Goal: Ask a question

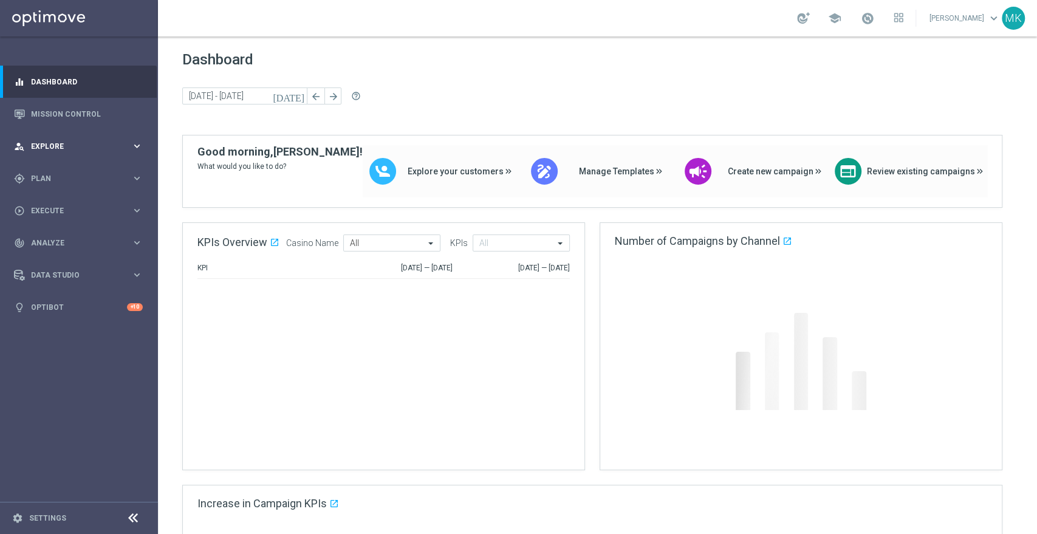
click at [68, 141] on div "person_search Explore" at bounding box center [72, 146] width 117 height 11
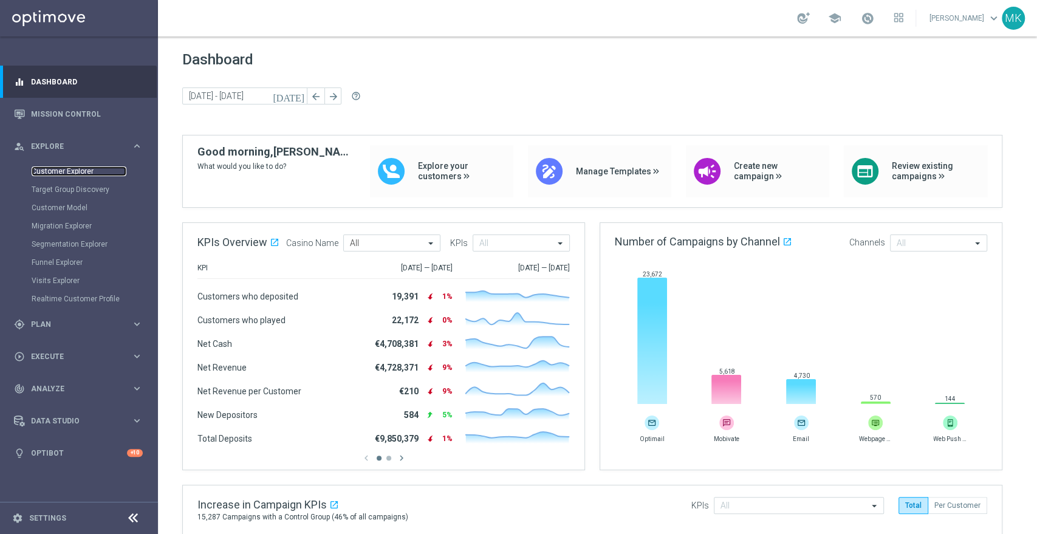
click at [68, 173] on link "Customer Explorer" at bounding box center [79, 171] width 95 height 10
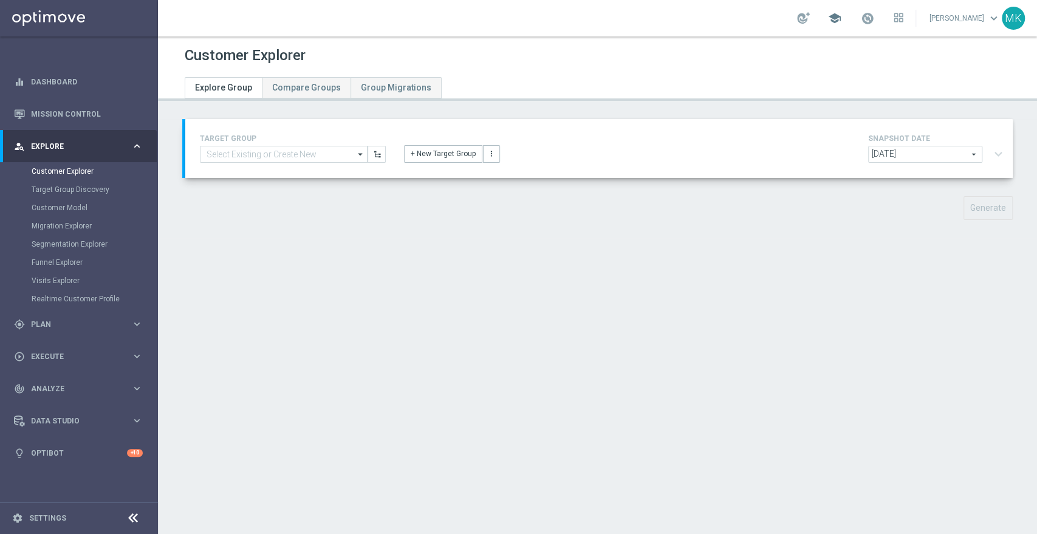
click at [831, 12] on span "school" at bounding box center [834, 18] width 13 height 13
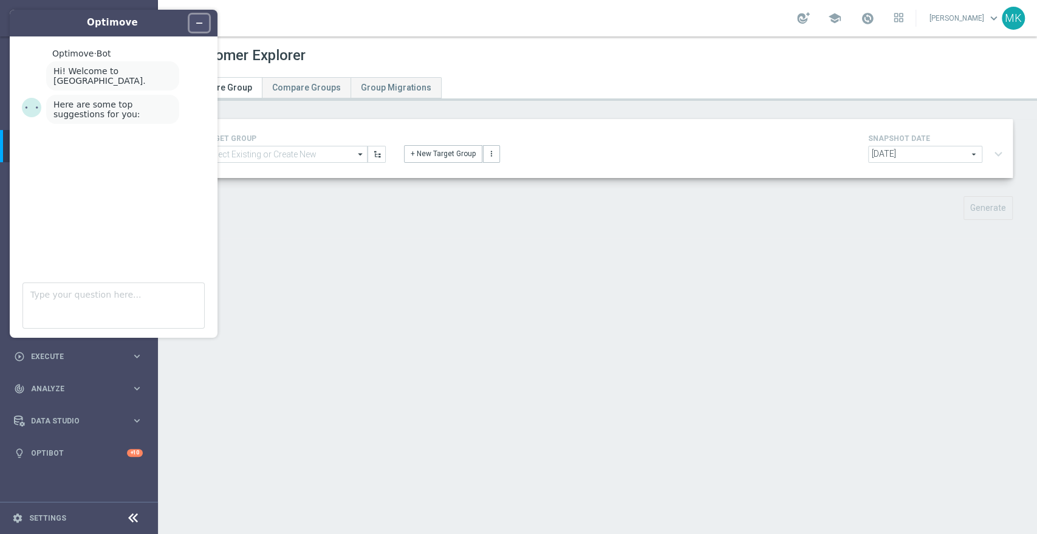
click at [204, 19] on button "Minimize widget" at bounding box center [198, 23] width 19 height 17
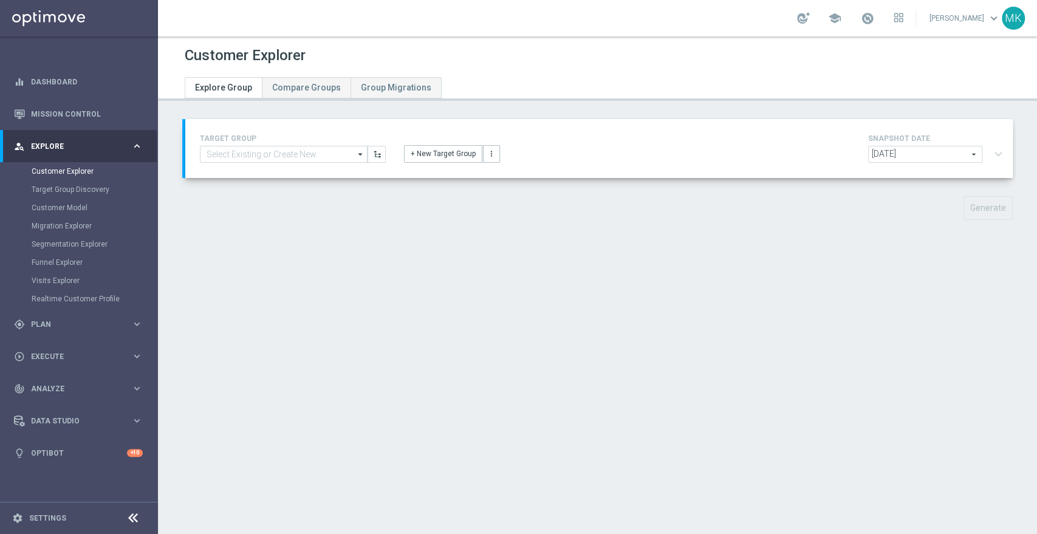
click at [984, 14] on link "[PERSON_NAME] keyboard_arrow_down" at bounding box center [964, 18] width 73 height 18
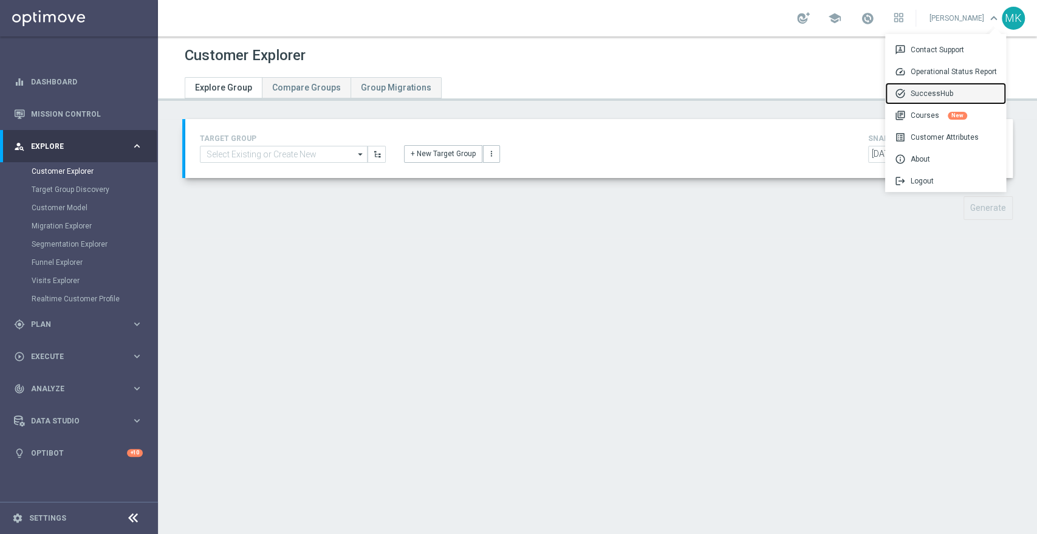
click at [926, 90] on div "task_alt SuccessHub" at bounding box center [945, 94] width 121 height 22
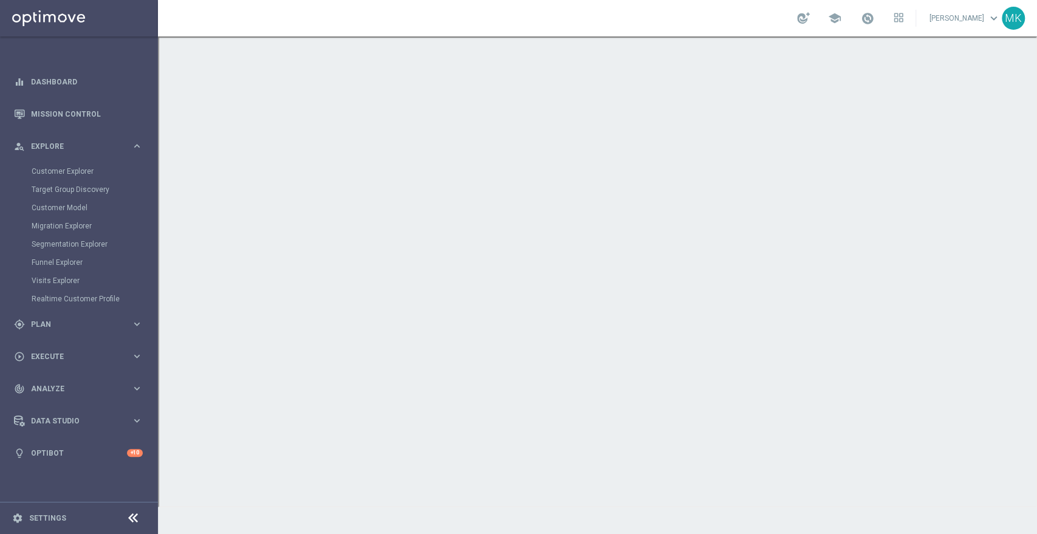
click at [944, 13] on link "[PERSON_NAME] keyboard_arrow_down" at bounding box center [964, 18] width 73 height 18
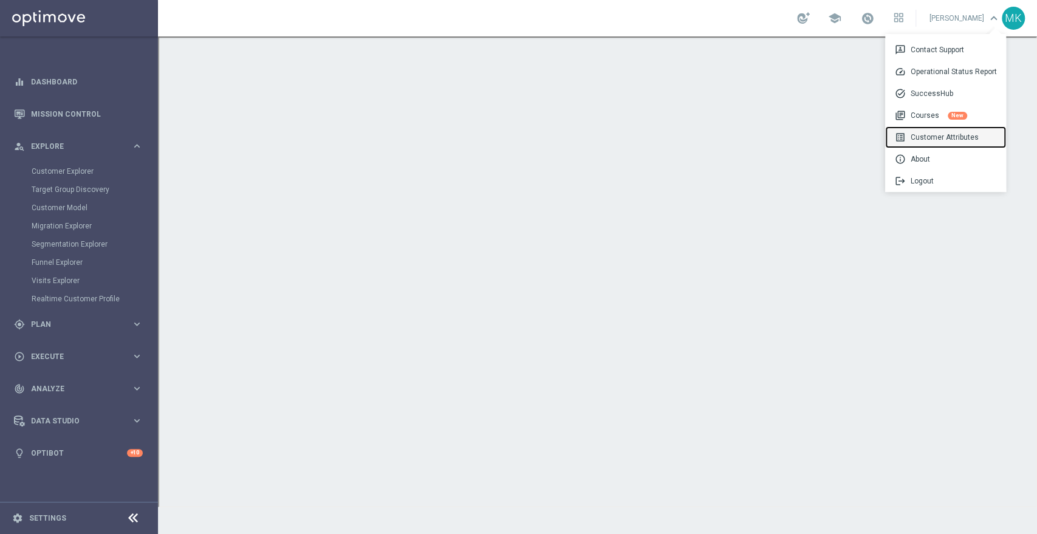
click at [919, 137] on div "list_alt Customer Attributes" at bounding box center [945, 137] width 121 height 22
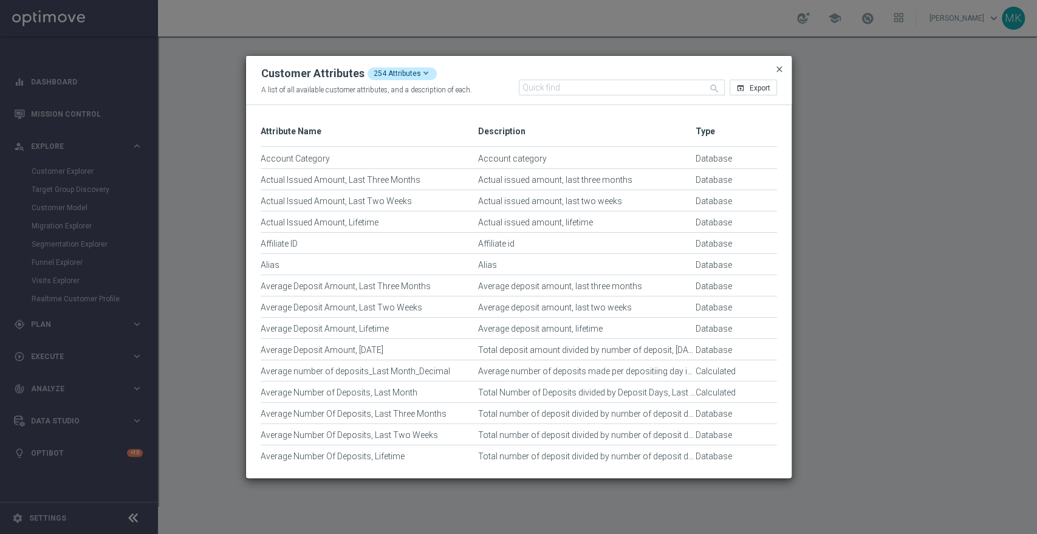
click at [778, 64] on span "close" at bounding box center [779, 69] width 10 height 10
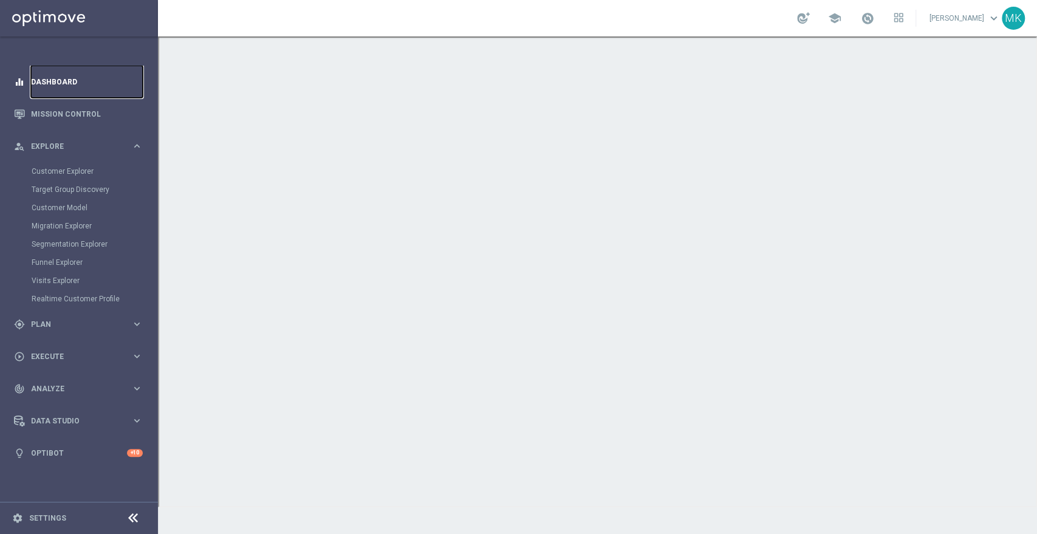
click at [80, 77] on link "Dashboard" at bounding box center [87, 82] width 112 height 32
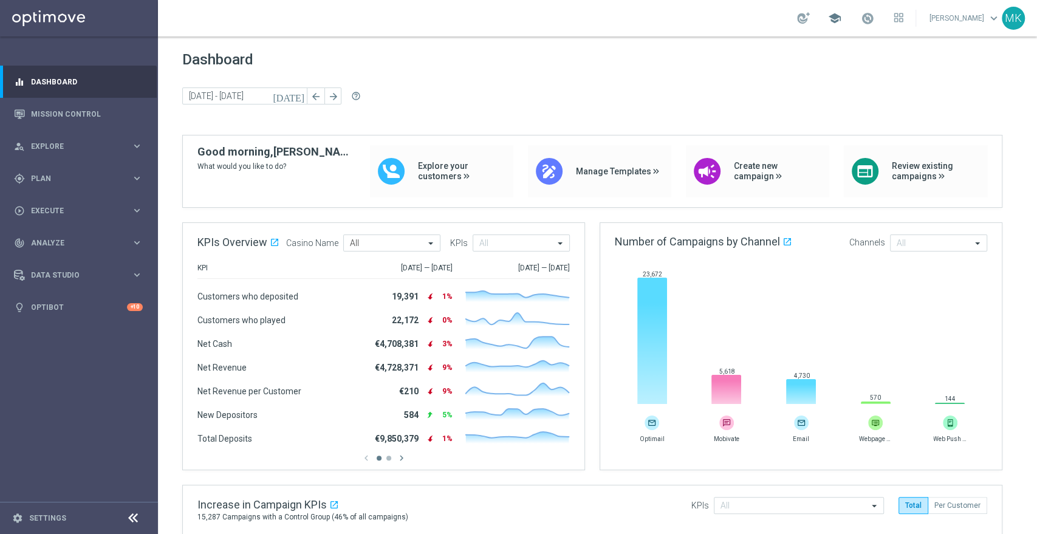
click at [831, 18] on span "school" at bounding box center [834, 18] width 13 height 13
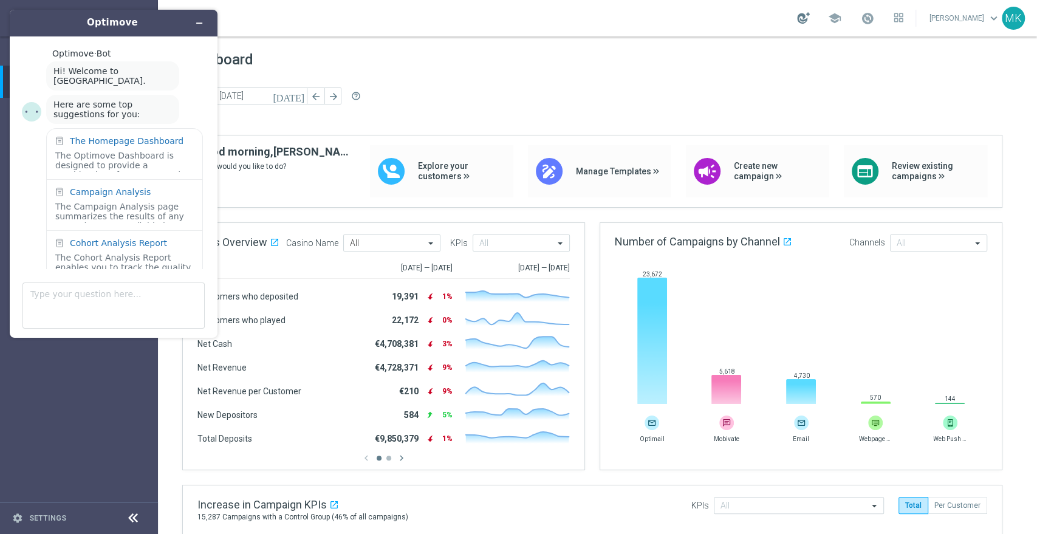
click at [797, 13] on div at bounding box center [803, 18] width 13 height 12
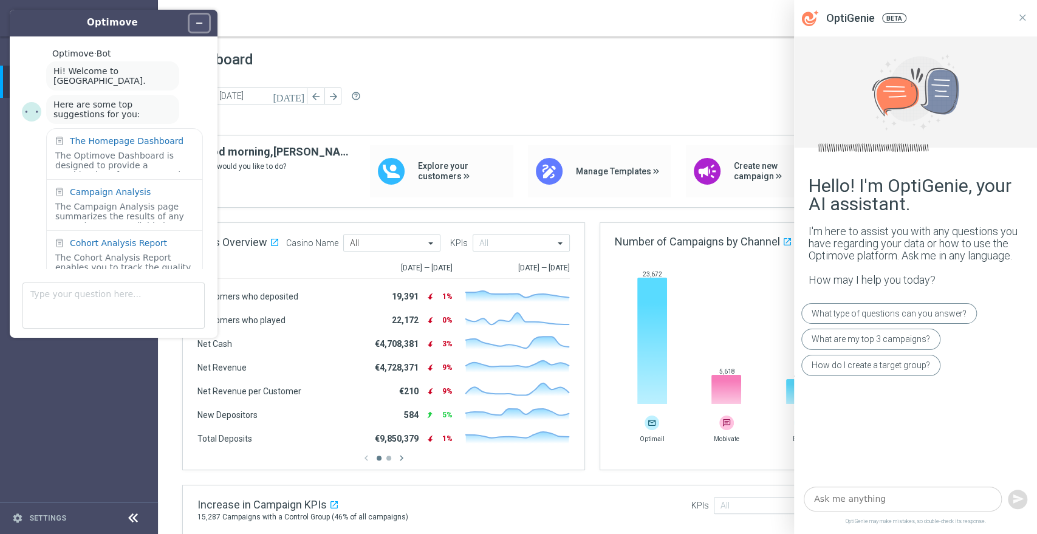
click at [202, 21] on icon "Minimize widget" at bounding box center [199, 23] width 9 height 9
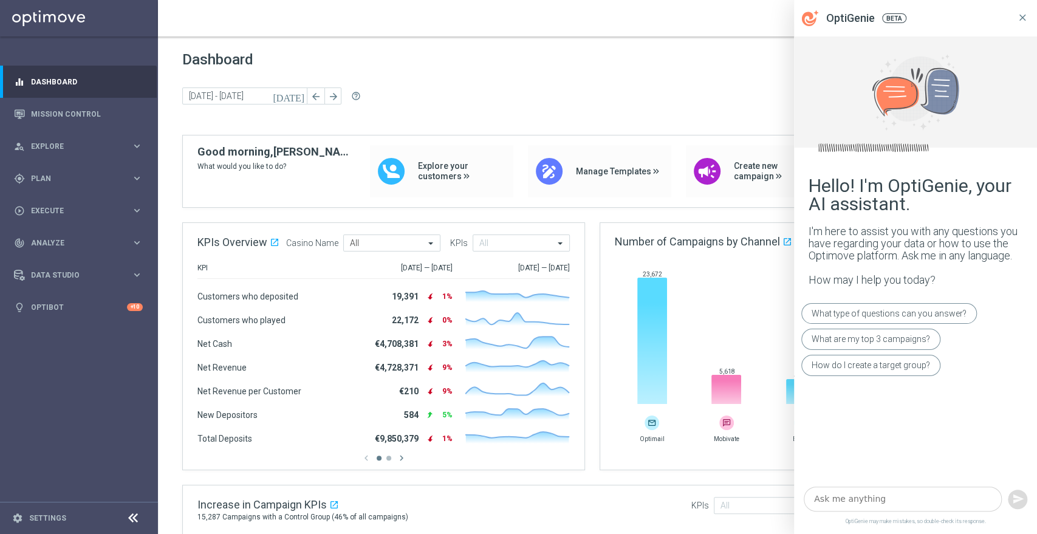
click at [1021, 18] on icon at bounding box center [1022, 17] width 7 height 7
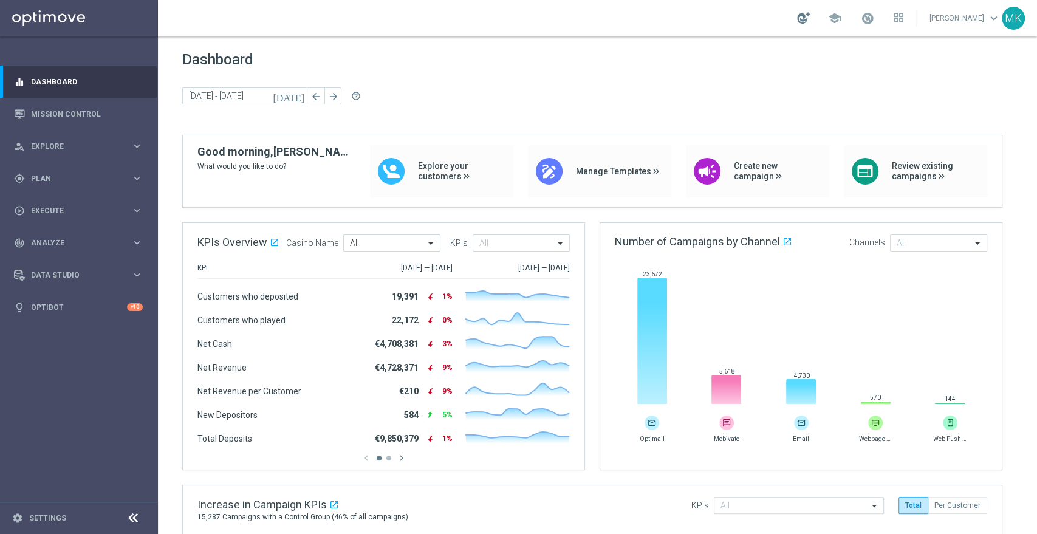
click at [802, 16] on div at bounding box center [803, 18] width 13 height 12
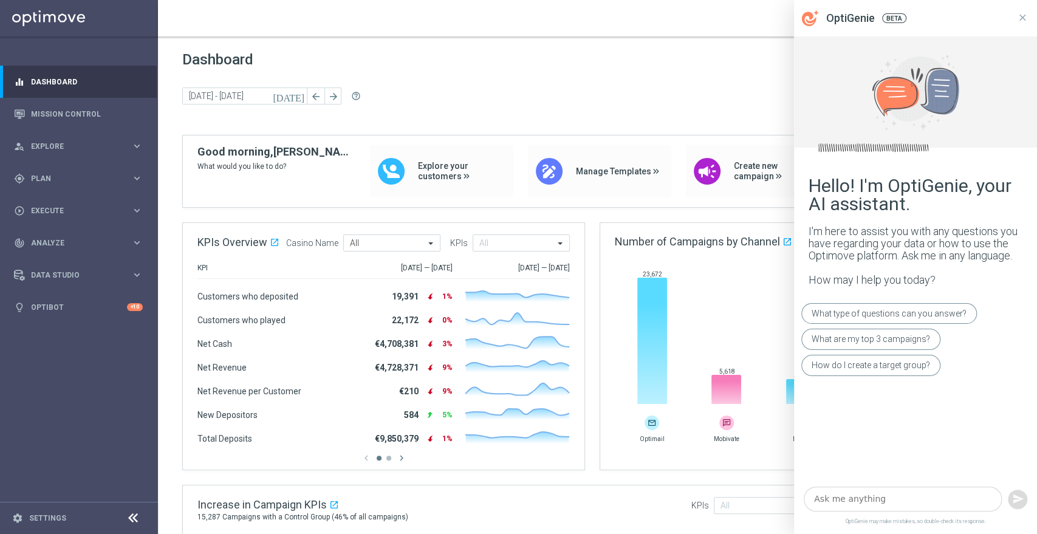
drag, startPoint x: 802, startPoint y: 16, endPoint x: 899, endPoint y: 497, distance: 490.6
click at [899, 497] on textarea at bounding box center [902, 498] width 198 height 25
type textarea "e"
type textarea "where can I find training"
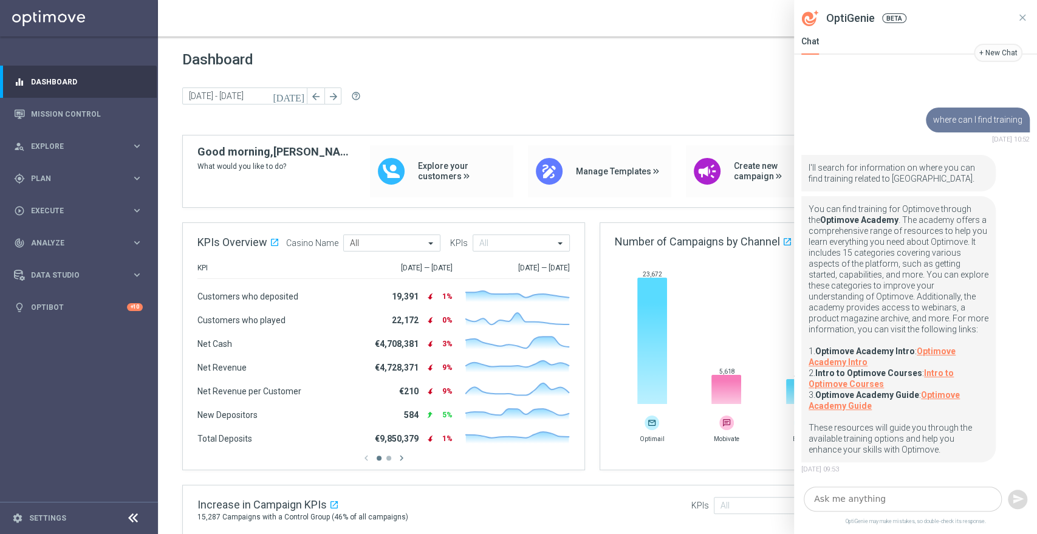
click at [763, 61] on span "Dashboard" at bounding box center [597, 59] width 830 height 17
click at [1026, 13] on icon at bounding box center [1022, 17] width 11 height 11
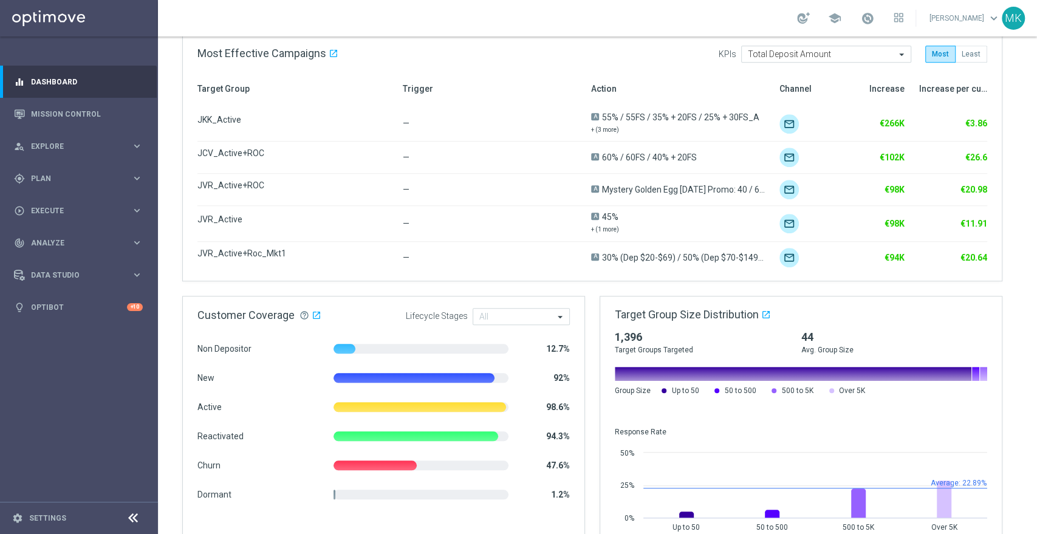
scroll to position [650, 0]
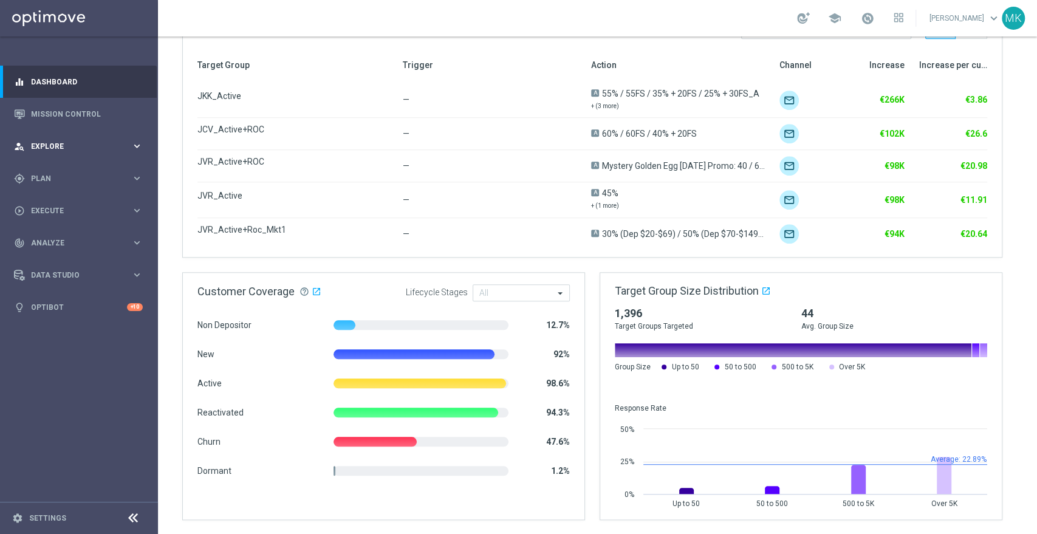
click at [121, 149] on div "person_search Explore" at bounding box center [72, 146] width 117 height 11
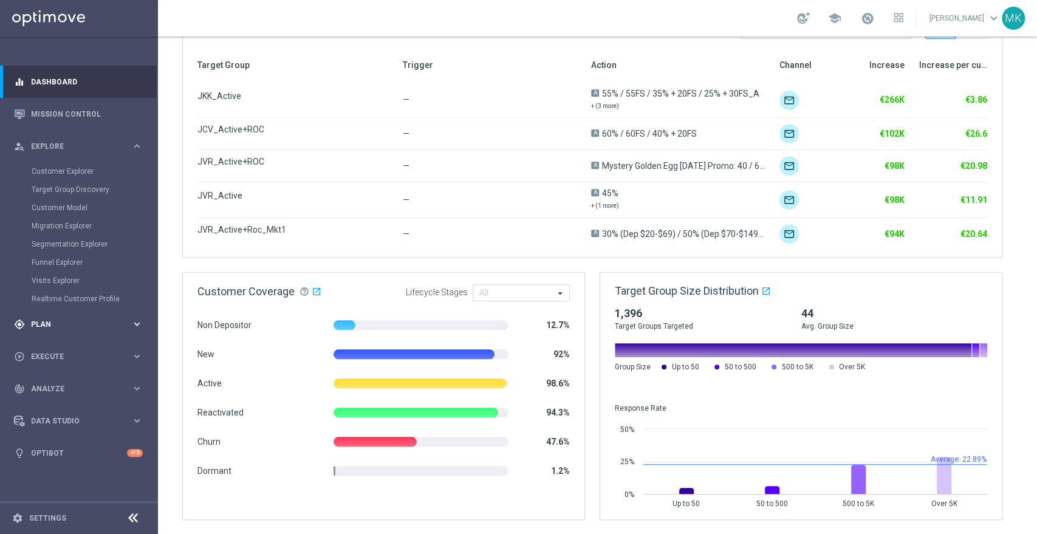
click at [116, 319] on div "gps_fixed Plan" at bounding box center [72, 324] width 117 height 11
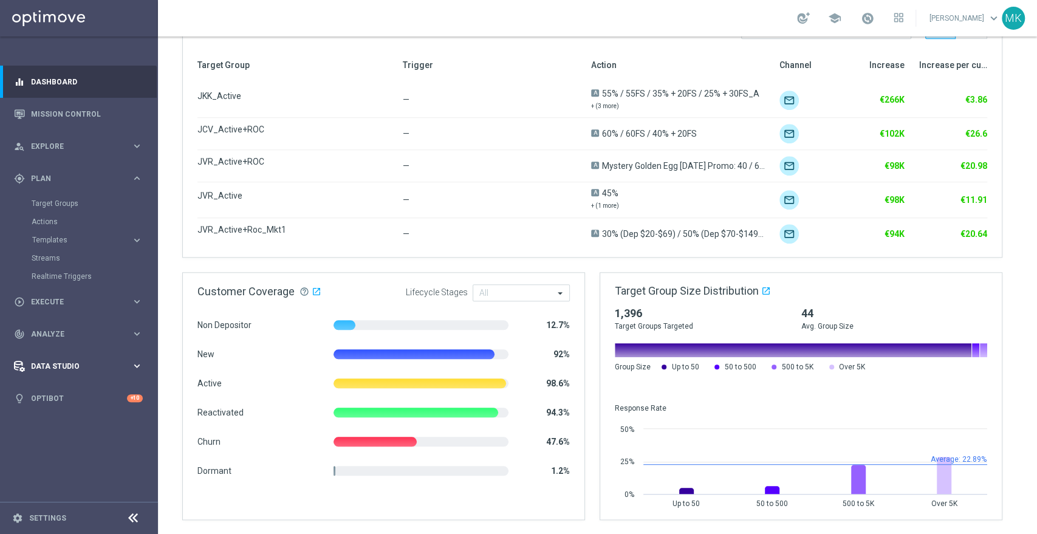
click at [112, 353] on div "Data Studio keyboard_arrow_right" at bounding box center [78, 366] width 157 height 32
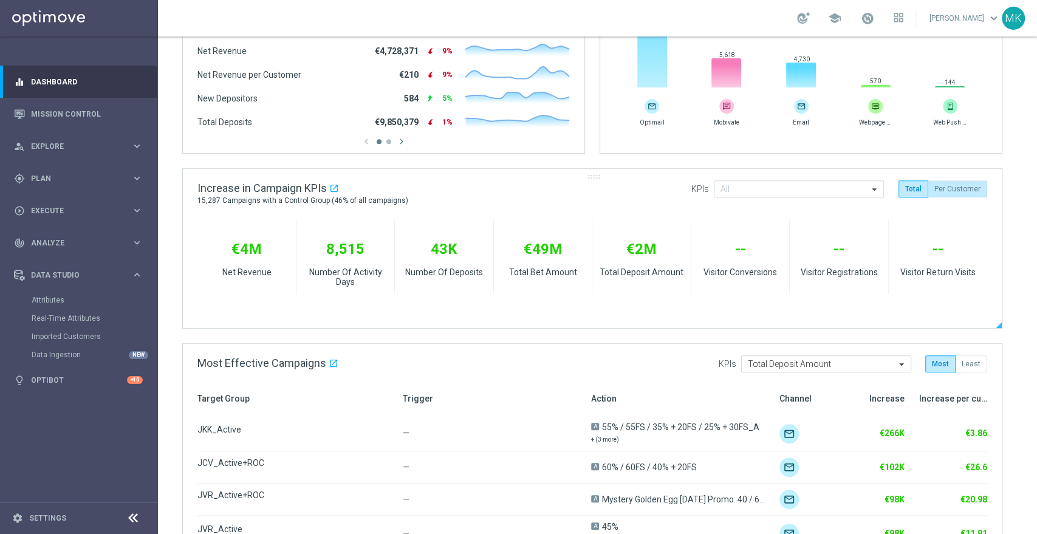
scroll to position [177, 0]
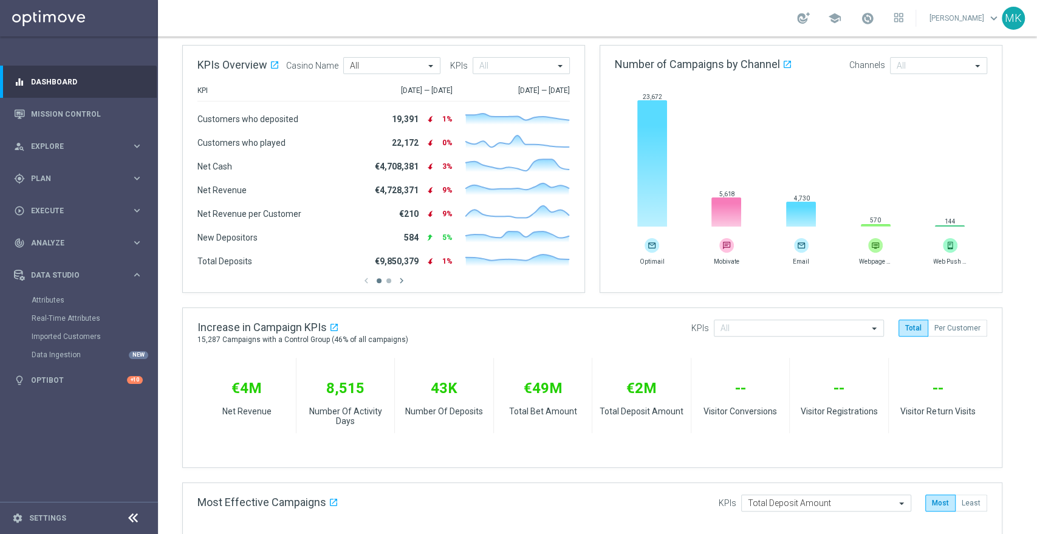
click at [978, 11] on link "[PERSON_NAME] keyboard_arrow_down" at bounding box center [964, 18] width 73 height 18
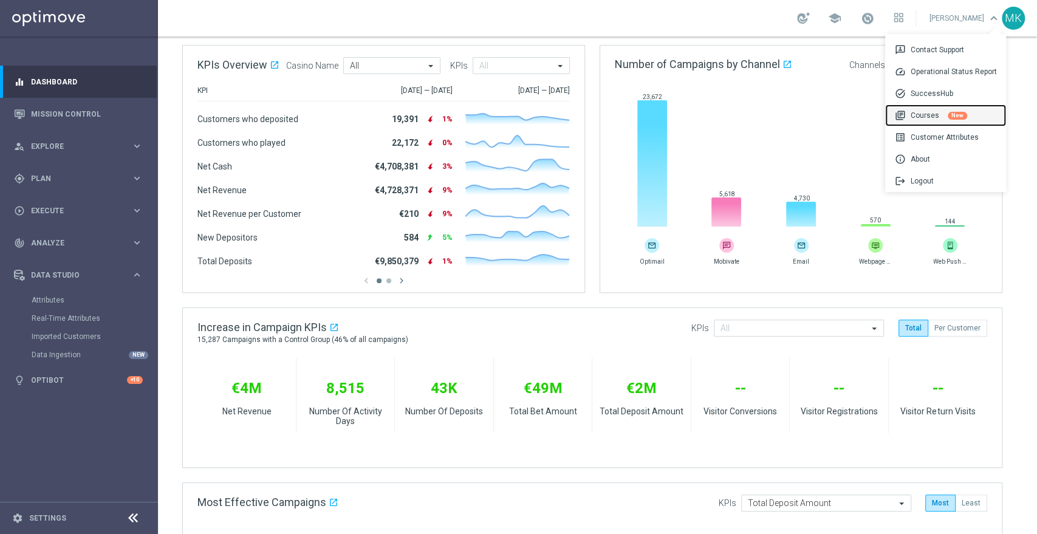
click at [924, 109] on div "library_books Courses New" at bounding box center [945, 115] width 121 height 22
